Goal: Task Accomplishment & Management: Complete application form

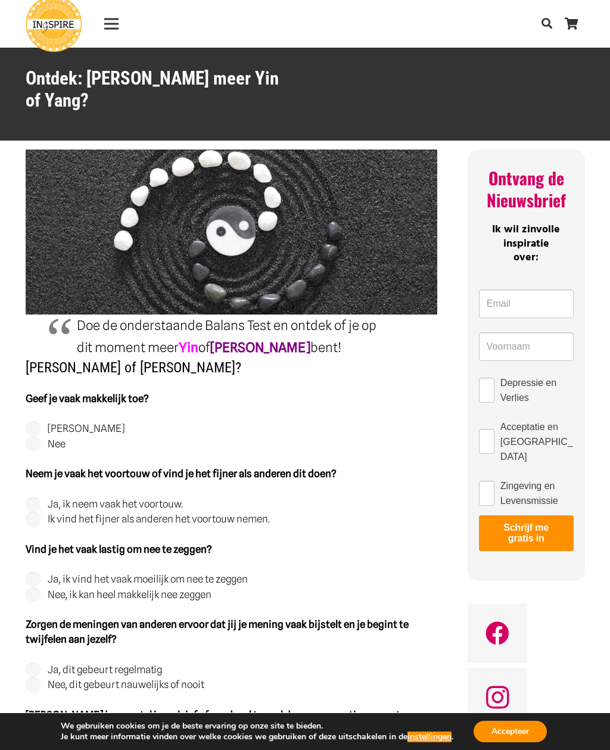
click at [35, 395] on fieldset "Geef je vaak makkelijk toe? Ja Nee" at bounding box center [232, 421] width 412 height 61
click at [61, 438] on label "Nee" at bounding box center [57, 444] width 18 height 12
click at [41, 437] on input "Nee" at bounding box center [33, 444] width 15 height 15
radio input "true"
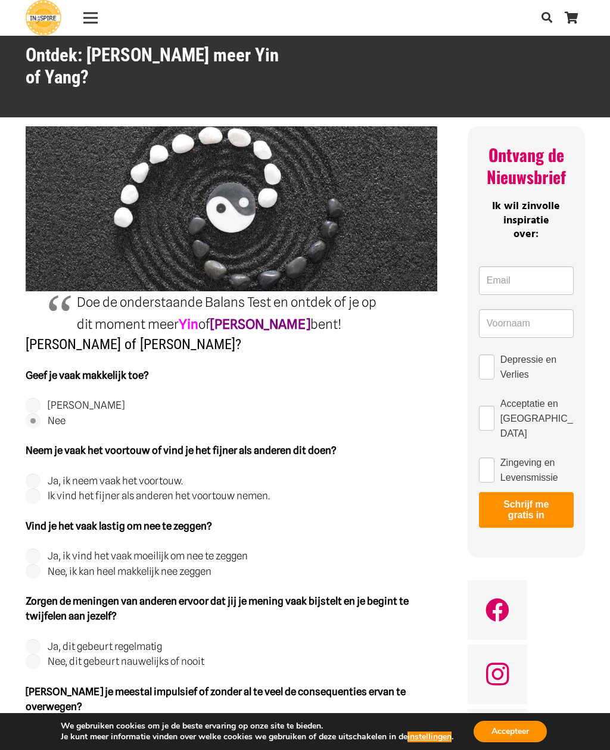
scroll to position [24, 0]
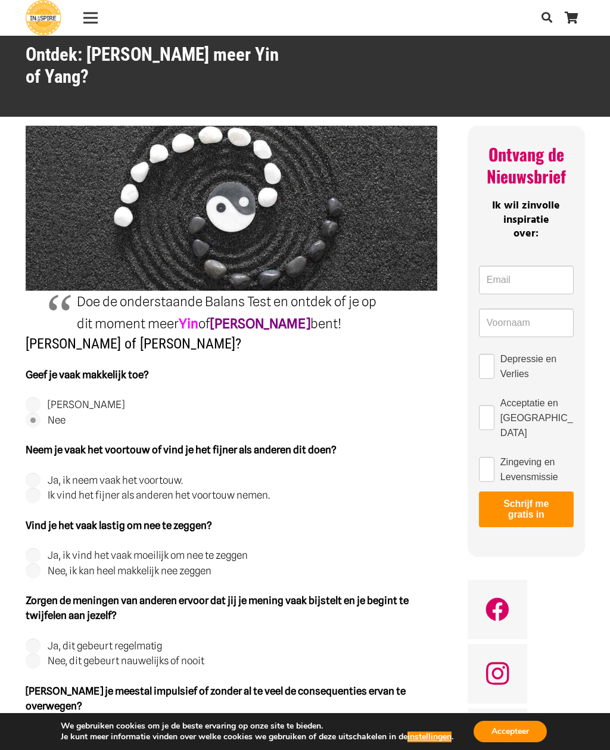
click at [251, 489] on label "Ik vind het fijner als anderen het voortouw nemen." at bounding box center [159, 495] width 222 height 12
click at [41, 488] on input "Ik vind het fijner als anderen het voortouw nemen." at bounding box center [33, 495] width 15 height 15
radio input "true"
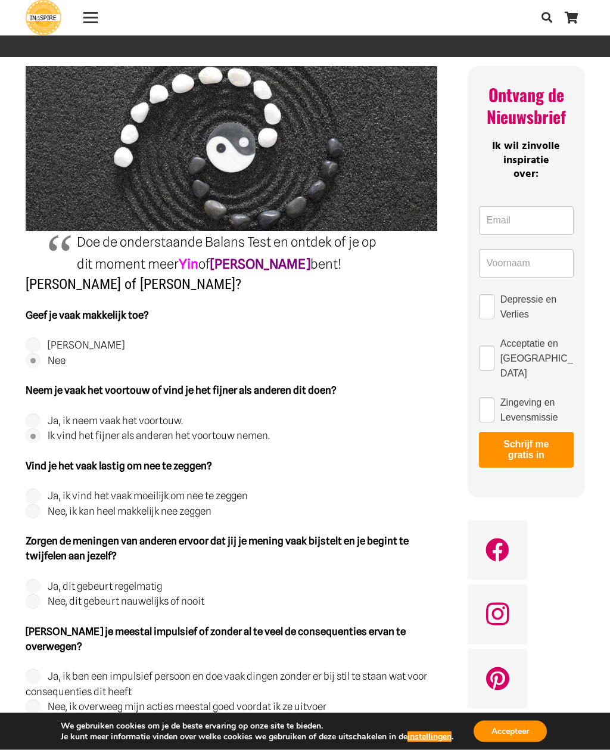
scroll to position [85, 0]
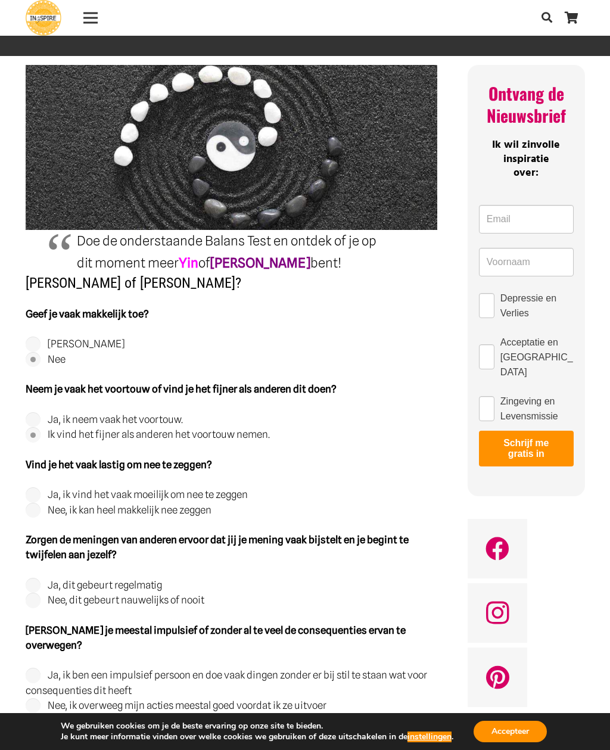
click at [229, 489] on label "Ja, ik vind het vaak moeilijk om nee te zeggen" at bounding box center [148, 495] width 200 height 12
click at [41, 487] on input "Ja, ik vind het vaak moeilijk om nee te zeggen" at bounding box center [33, 494] width 15 height 15
radio input "true"
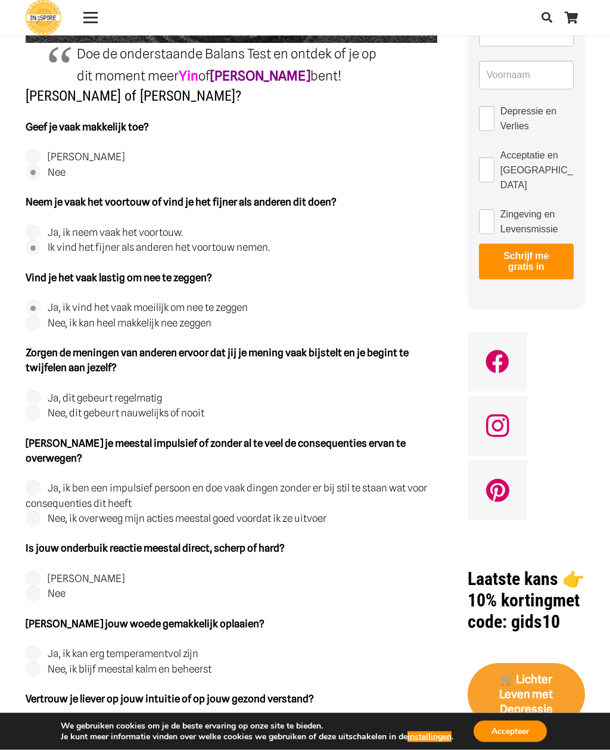
scroll to position [283, 0]
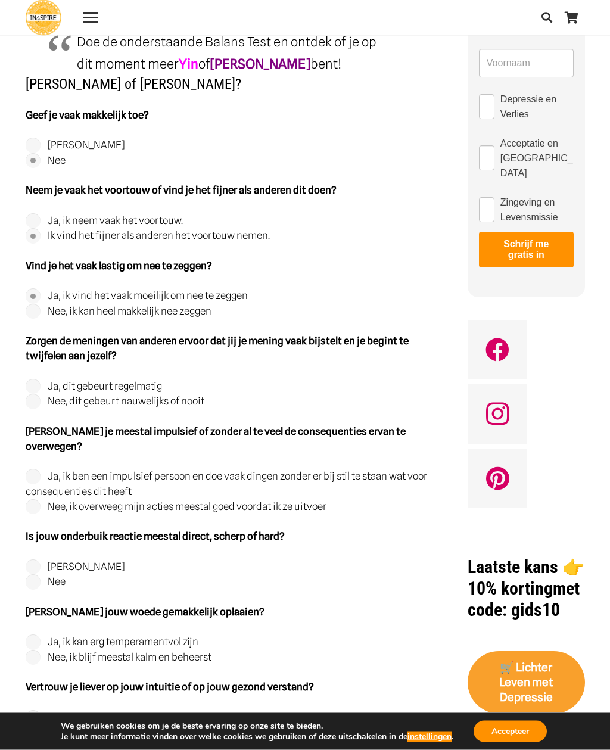
click at [135, 381] on label "Ja, dit gebeurt regelmatig" at bounding box center [105, 387] width 114 height 12
click at [41, 380] on input "Ja, dit gebeurt regelmatig" at bounding box center [33, 387] width 15 height 15
radio input "true"
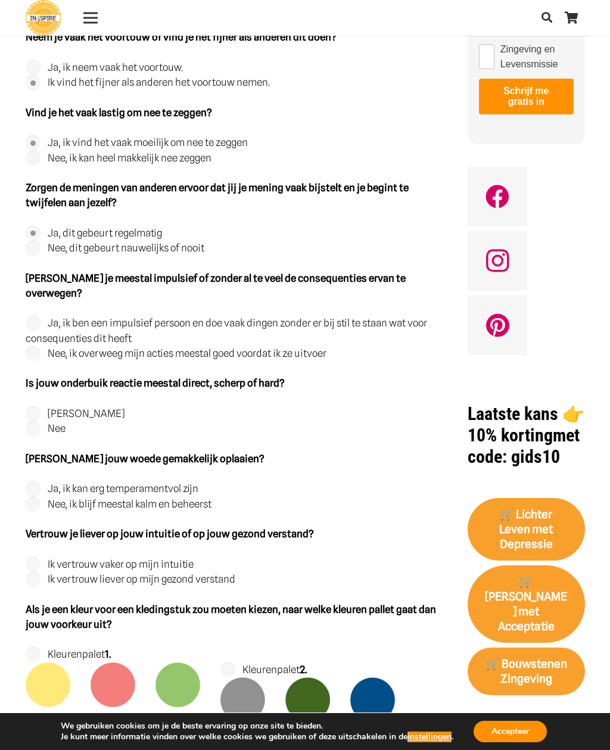
scroll to position [449, 0]
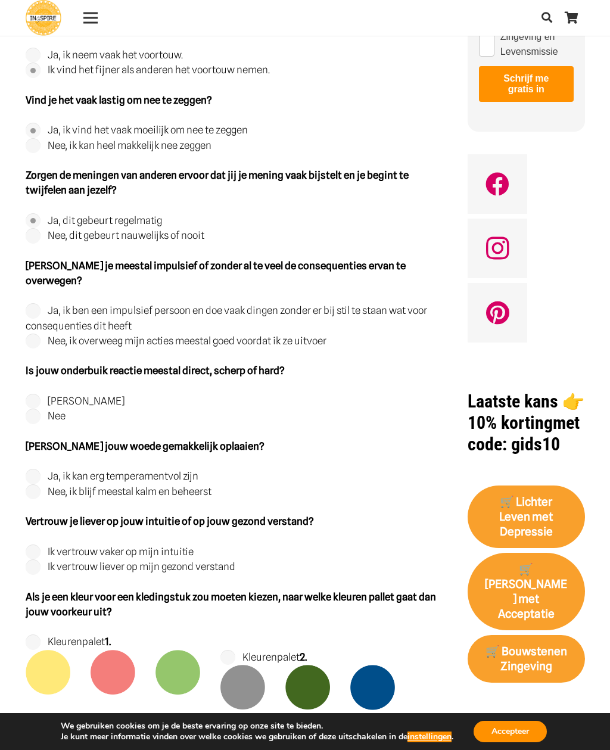
click at [302, 335] on label "Nee, ik overweeg mijn acties meestal goed voordat ik ze uitvoer" at bounding box center [187, 341] width 279 height 12
click at [41, 334] on input "Nee, ik overweeg mijn acties meestal goed voordat ik ze uitvoer" at bounding box center [33, 341] width 15 height 15
radio input "true"
click at [38, 394] on input "[PERSON_NAME]" at bounding box center [33, 401] width 15 height 15
radio input "true"
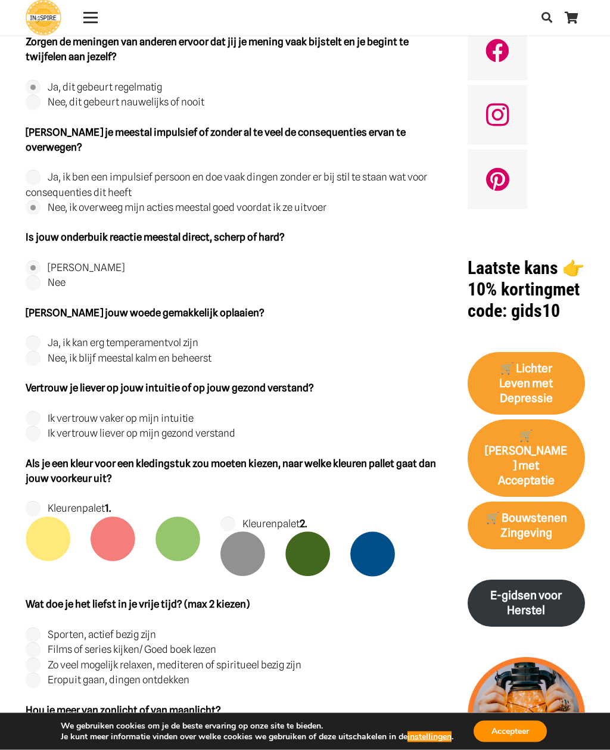
scroll to position [583, 0]
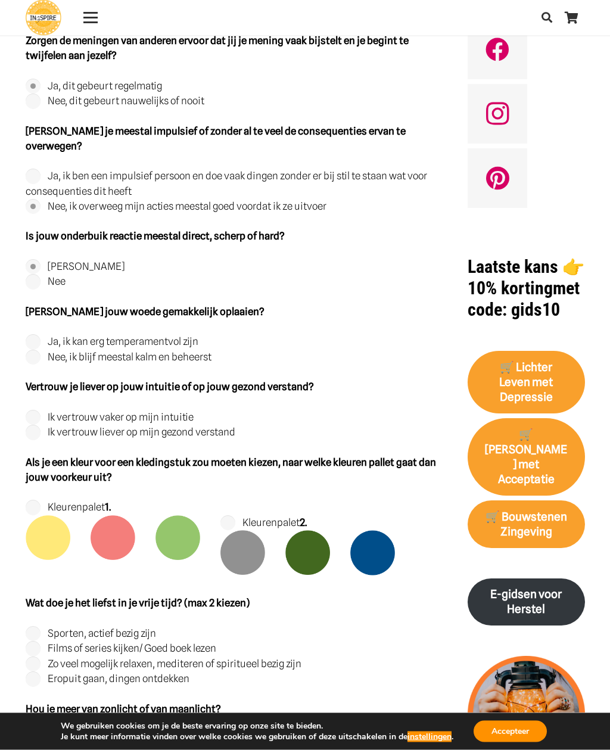
click at [187, 352] on label "Nee, ik blijf meestal kalm en beheerst" at bounding box center [130, 358] width 164 height 12
click at [41, 350] on input "Nee, ik blijf meestal kalm en beheerst" at bounding box center [33, 357] width 15 height 15
radio input "true"
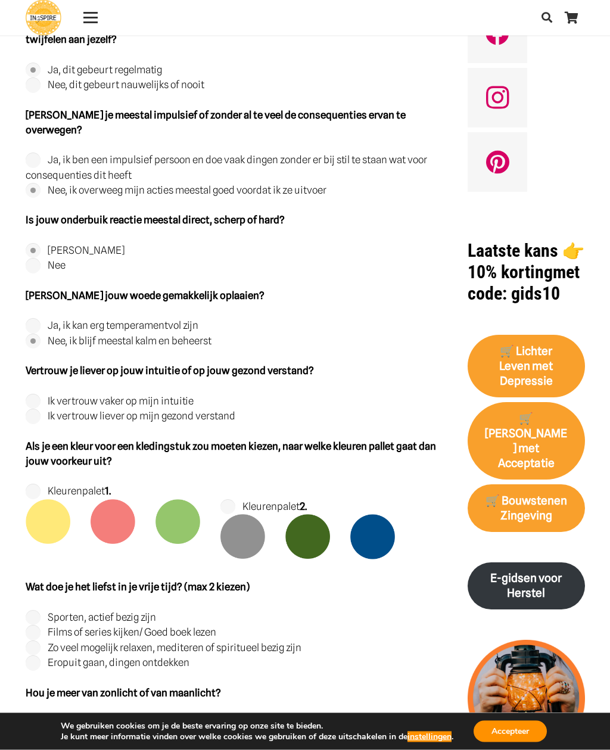
scroll to position [608, 0]
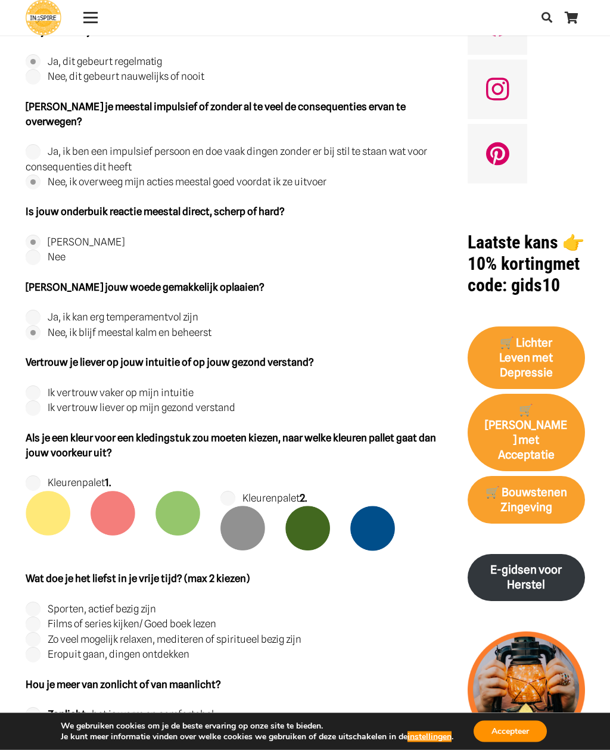
click at [204, 402] on label "Ik vertrouw liever op mijn gezond verstand" at bounding box center [142, 408] width 188 height 12
click at [41, 401] on input "Ik vertrouw liever op mijn gezond verstand" at bounding box center [33, 408] width 15 height 15
radio input "true"
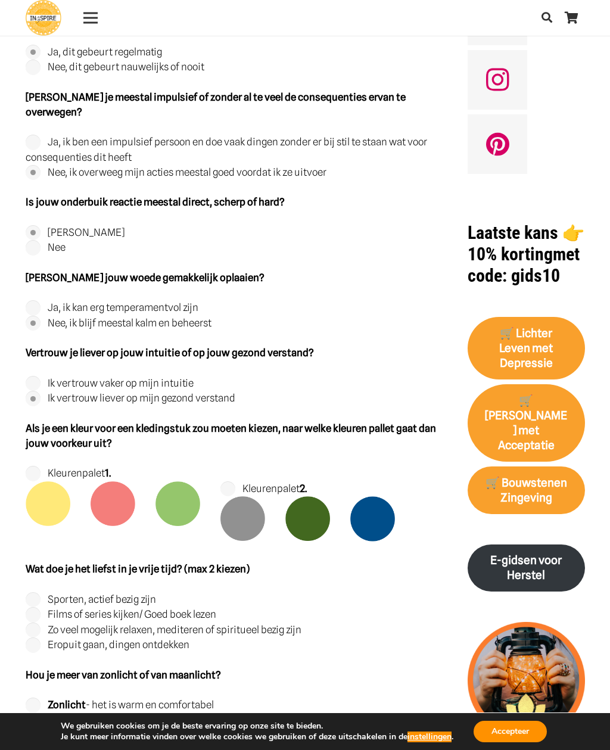
scroll to position [654, 0]
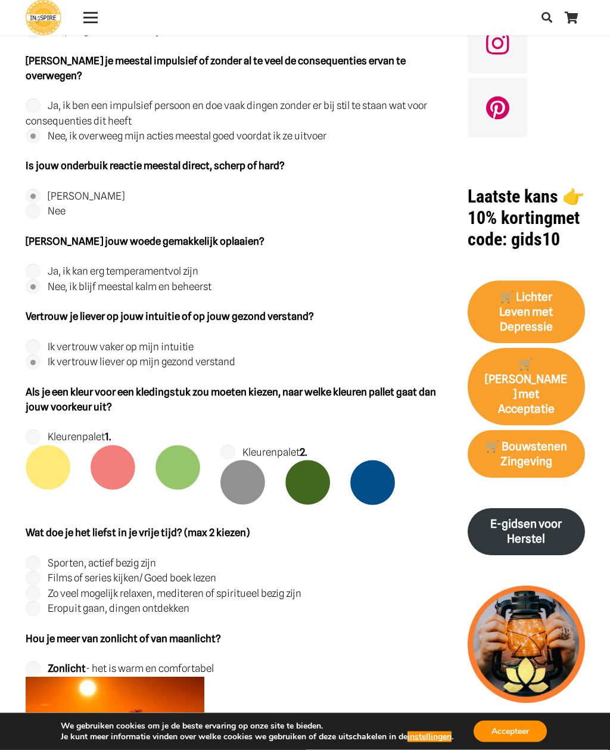
click at [381, 461] on img at bounding box center [372, 483] width 45 height 45
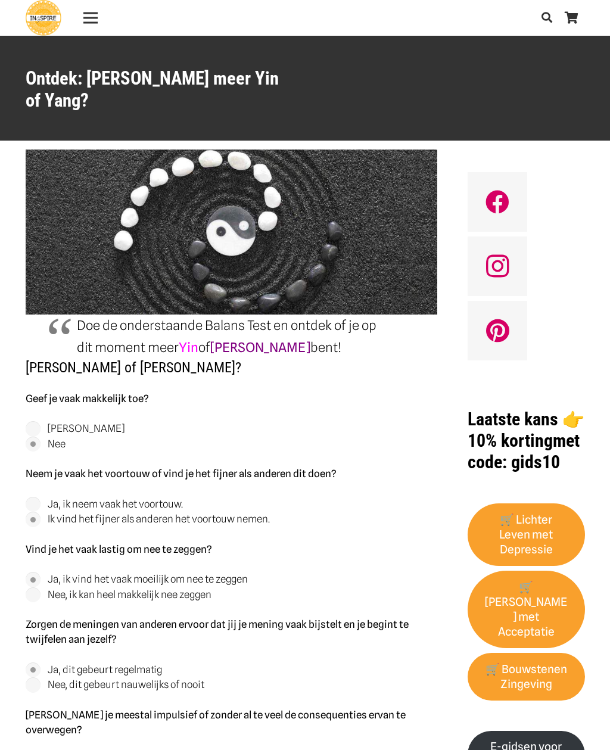
scroll to position [692, 0]
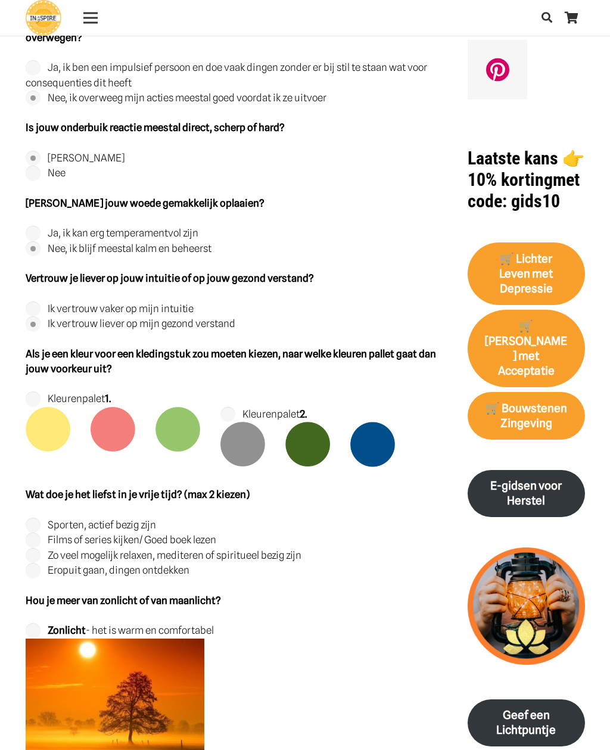
click at [229, 407] on input "Kleurenpalet 2." at bounding box center [227, 414] width 15 height 15
radio input "true"
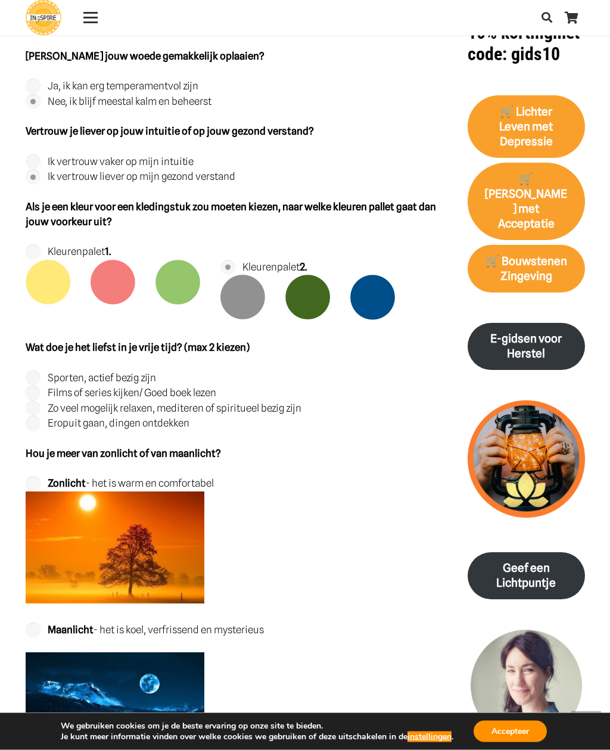
scroll to position [839, 0]
click at [146, 372] on label "Sporten, actief bezig zijn" at bounding box center [102, 378] width 108 height 12
click at [41, 371] on input "Sporten, actief bezig zijn" at bounding box center [33, 378] width 15 height 15
radio input "true"
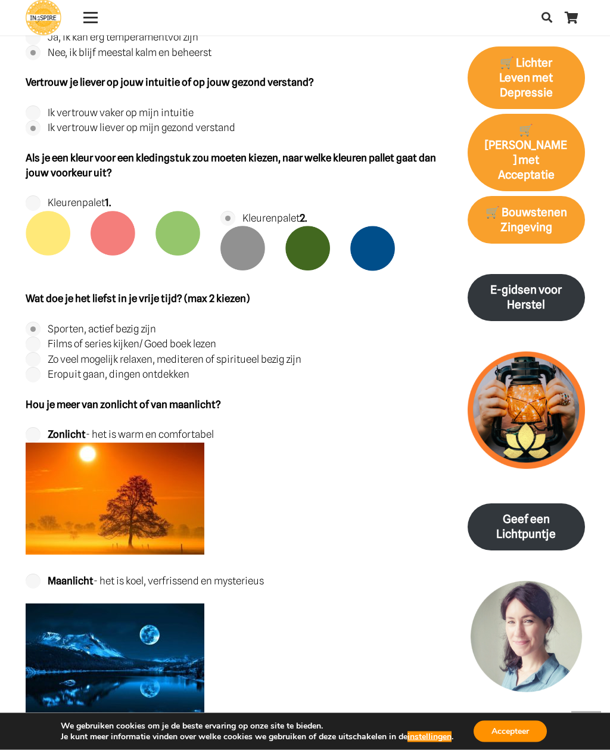
scroll to position [888, 0]
click at [33, 427] on input "Zonlicht - het is warm en comfortabel" at bounding box center [33, 434] width 15 height 15
radio input "true"
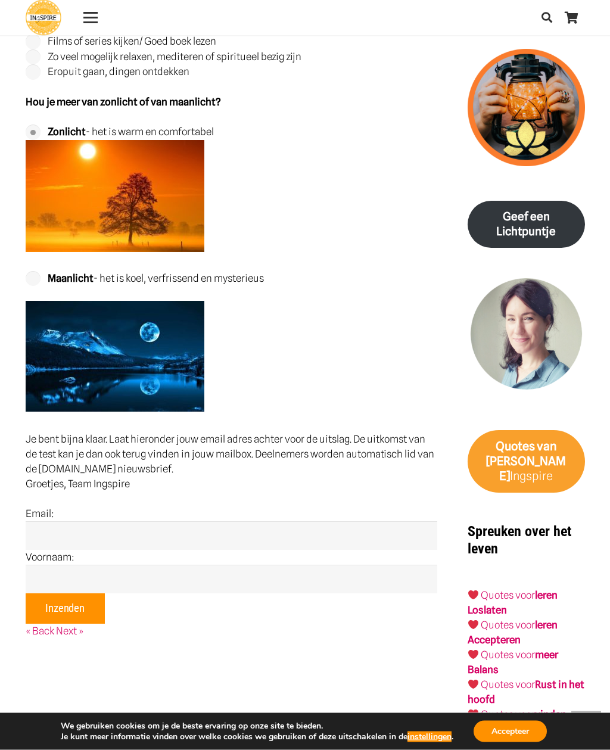
scroll to position [1194, 0]
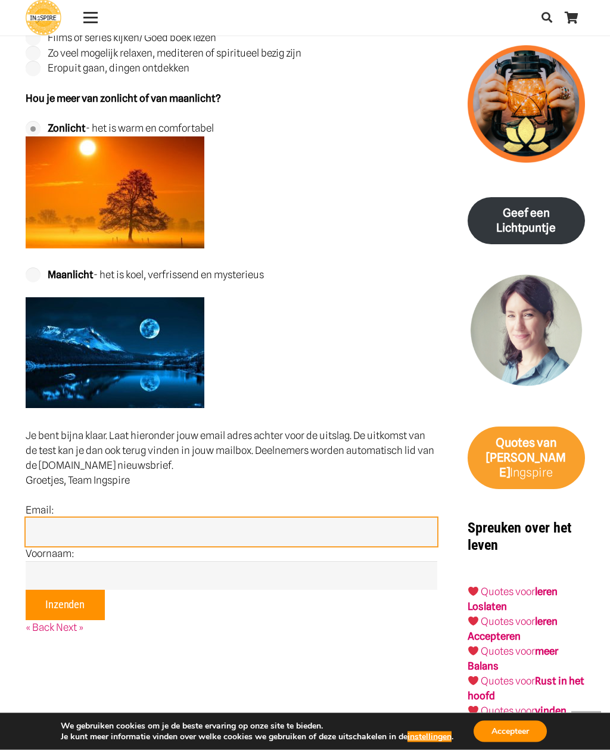
click at [379, 518] on input "email" at bounding box center [232, 532] width 412 height 29
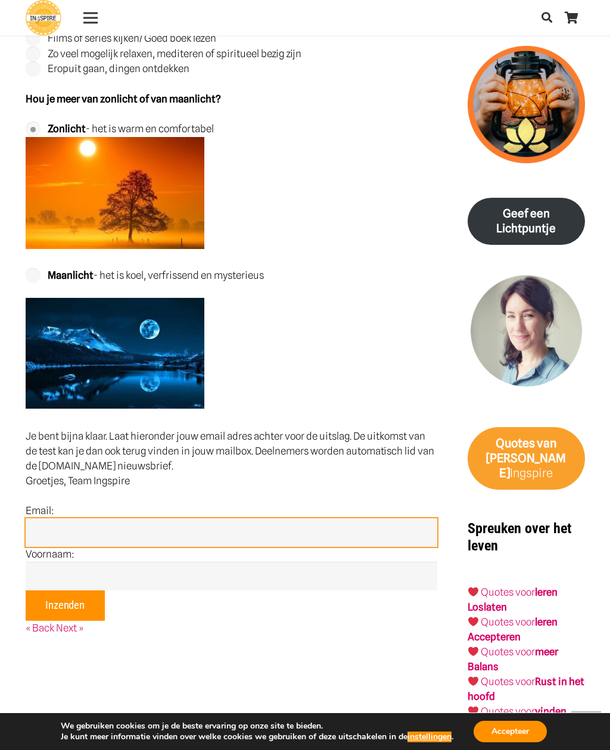
type input "[EMAIL_ADDRESS][DOMAIN_NAME]"
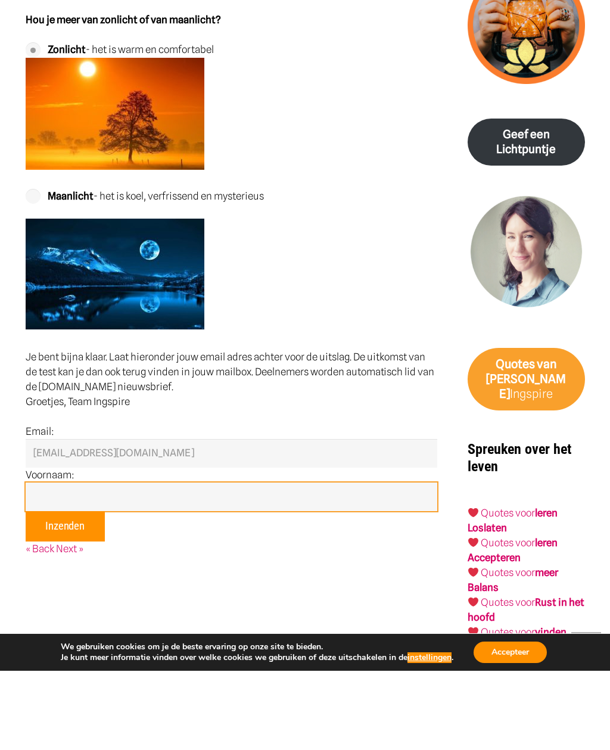
type input"] "[PERSON_NAME]"
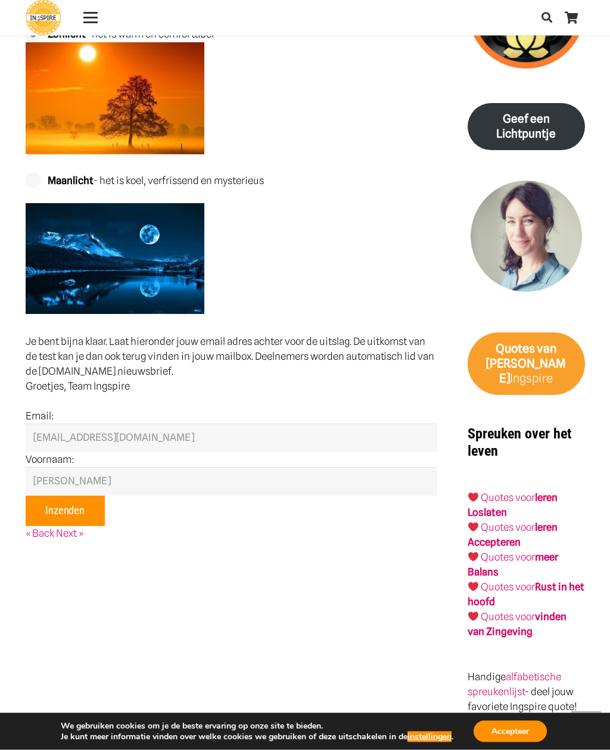
scroll to position [1289, 0]
click at [79, 496] on input "Inzenden" at bounding box center [65, 511] width 79 height 31
